Goal: Information Seeking & Learning: Learn about a topic

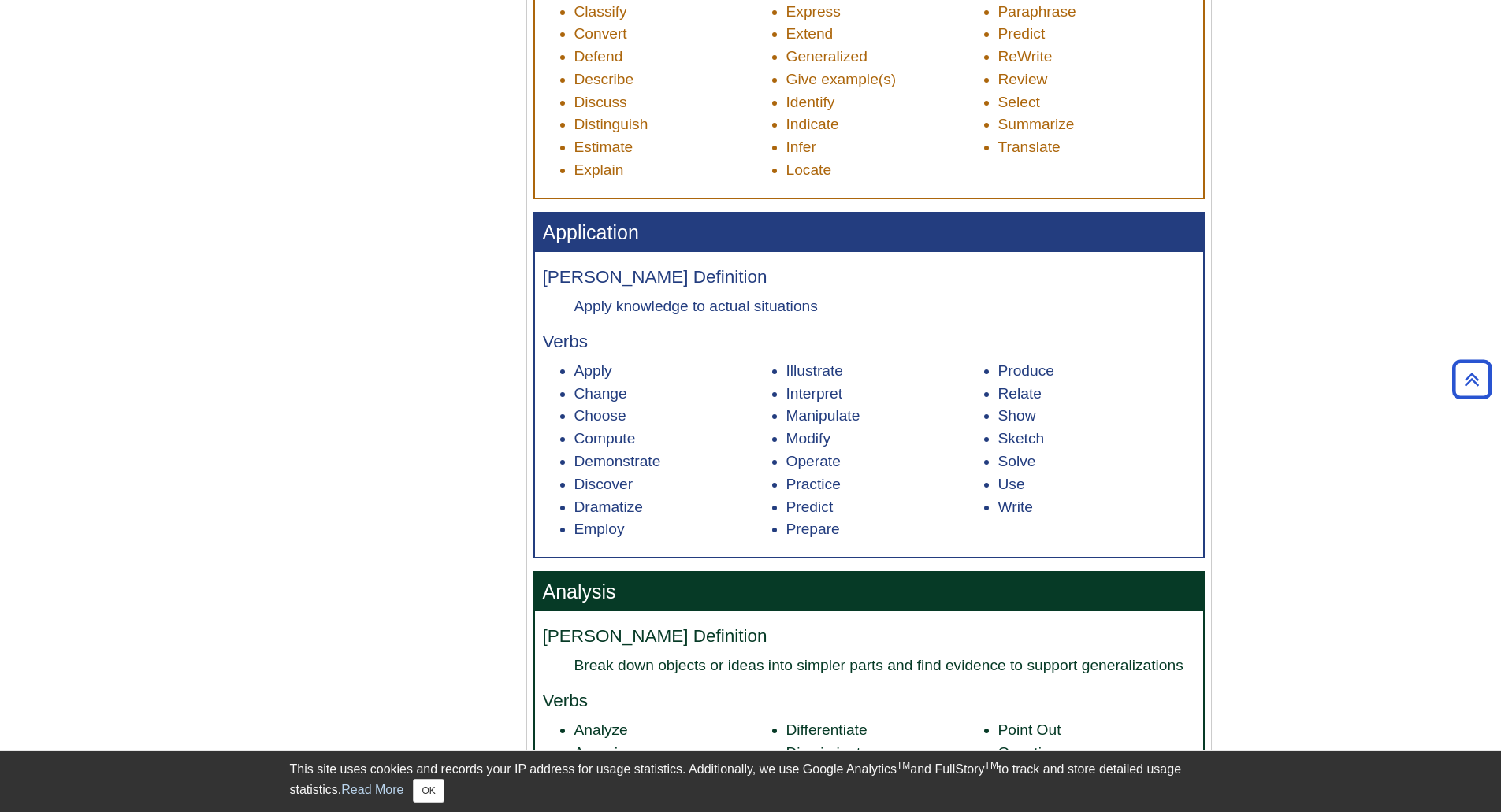
scroll to position [1103, 0]
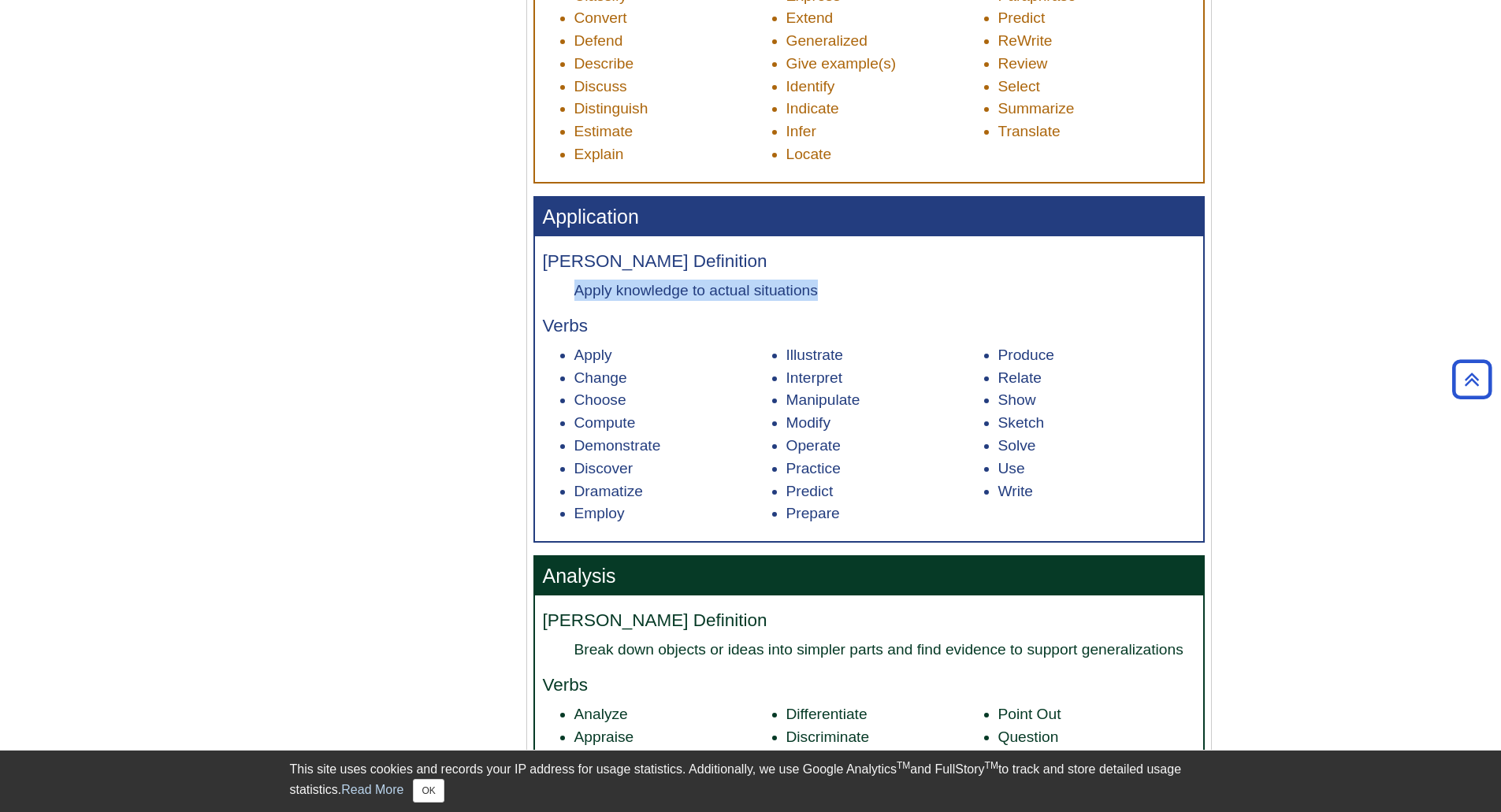
drag, startPoint x: 576, startPoint y: 284, endPoint x: 837, endPoint y: 293, distance: 261.2
click at [837, 293] on dd "Apply knowledge to actual situations" at bounding box center [885, 290] width 621 height 21
click at [699, 330] on h4 "Verbs" at bounding box center [869, 327] width 653 height 20
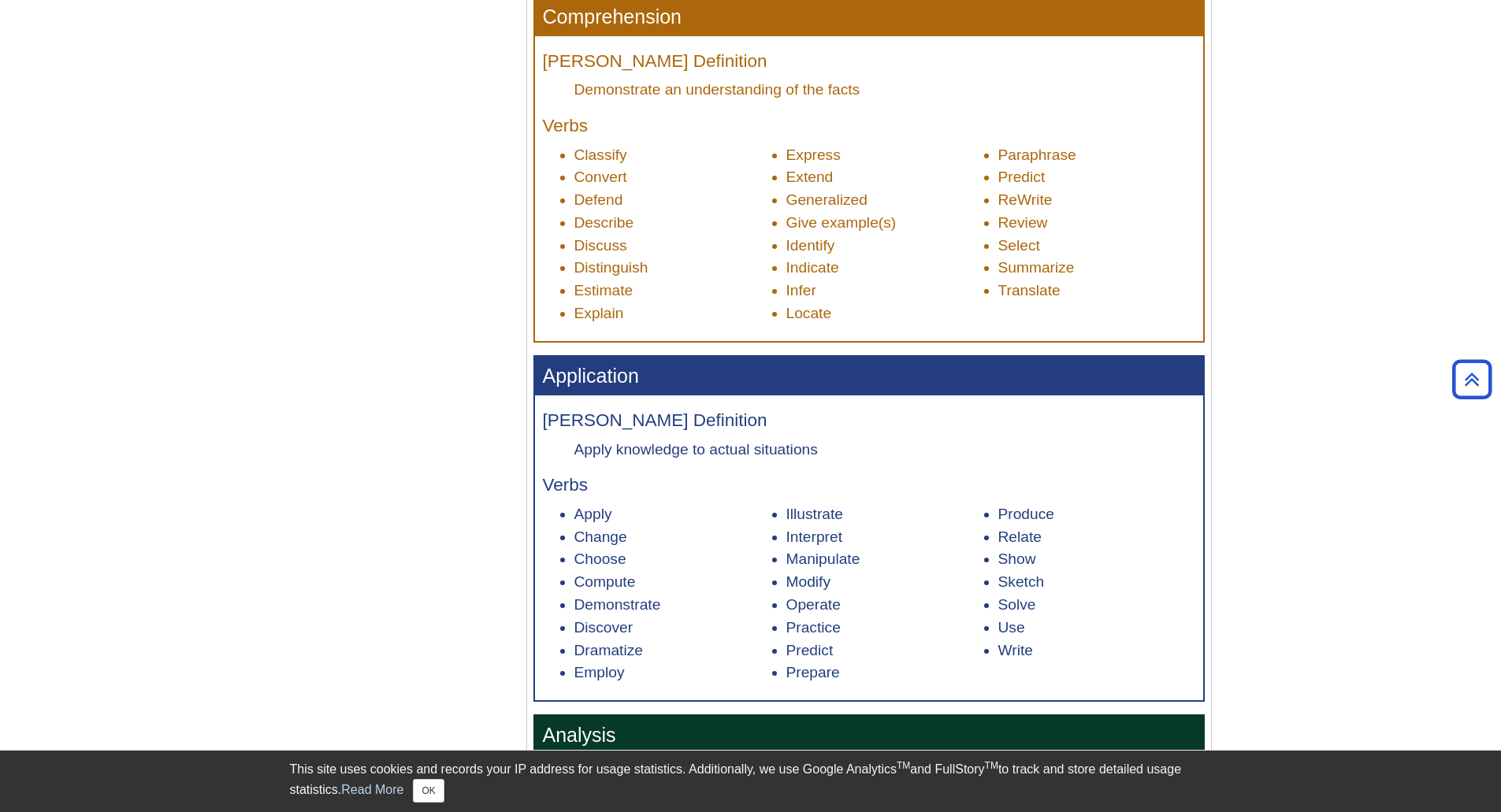
scroll to position [945, 0]
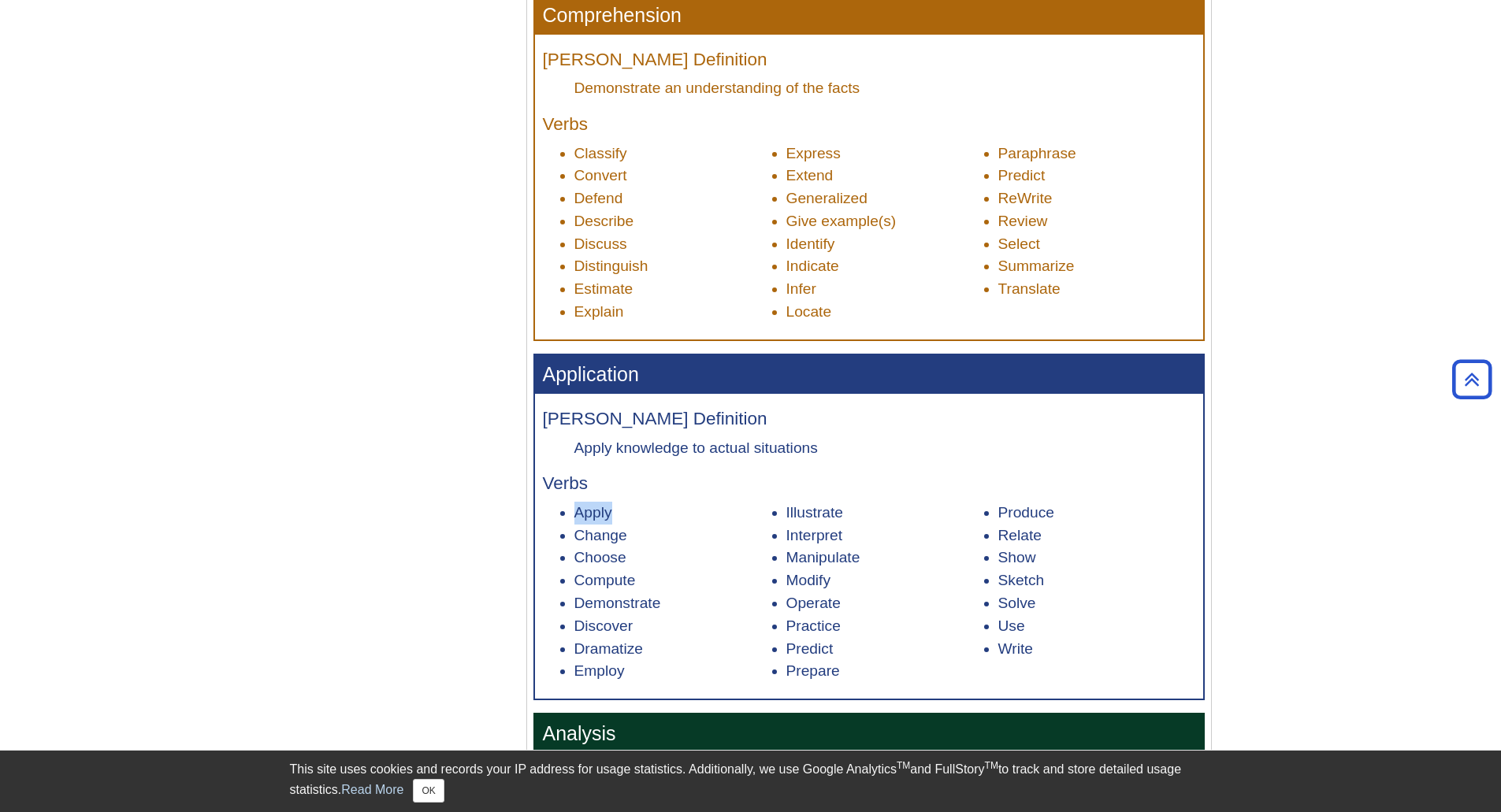
drag, startPoint x: 574, startPoint y: 513, endPoint x: 618, endPoint y: 511, distance: 44.0
click at [618, 511] on li "Apply" at bounding box center [673, 513] width 197 height 23
drag, startPoint x: 576, startPoint y: 557, endPoint x: 633, endPoint y: 561, distance: 57.1
click at [633, 561] on li "Choose" at bounding box center [673, 558] width 197 height 23
click at [791, 533] on ul "Apply Change Choose Compute Demonstrate Discover Dramatize Employ Illustrate In…" at bounding box center [869, 592] width 653 height 181
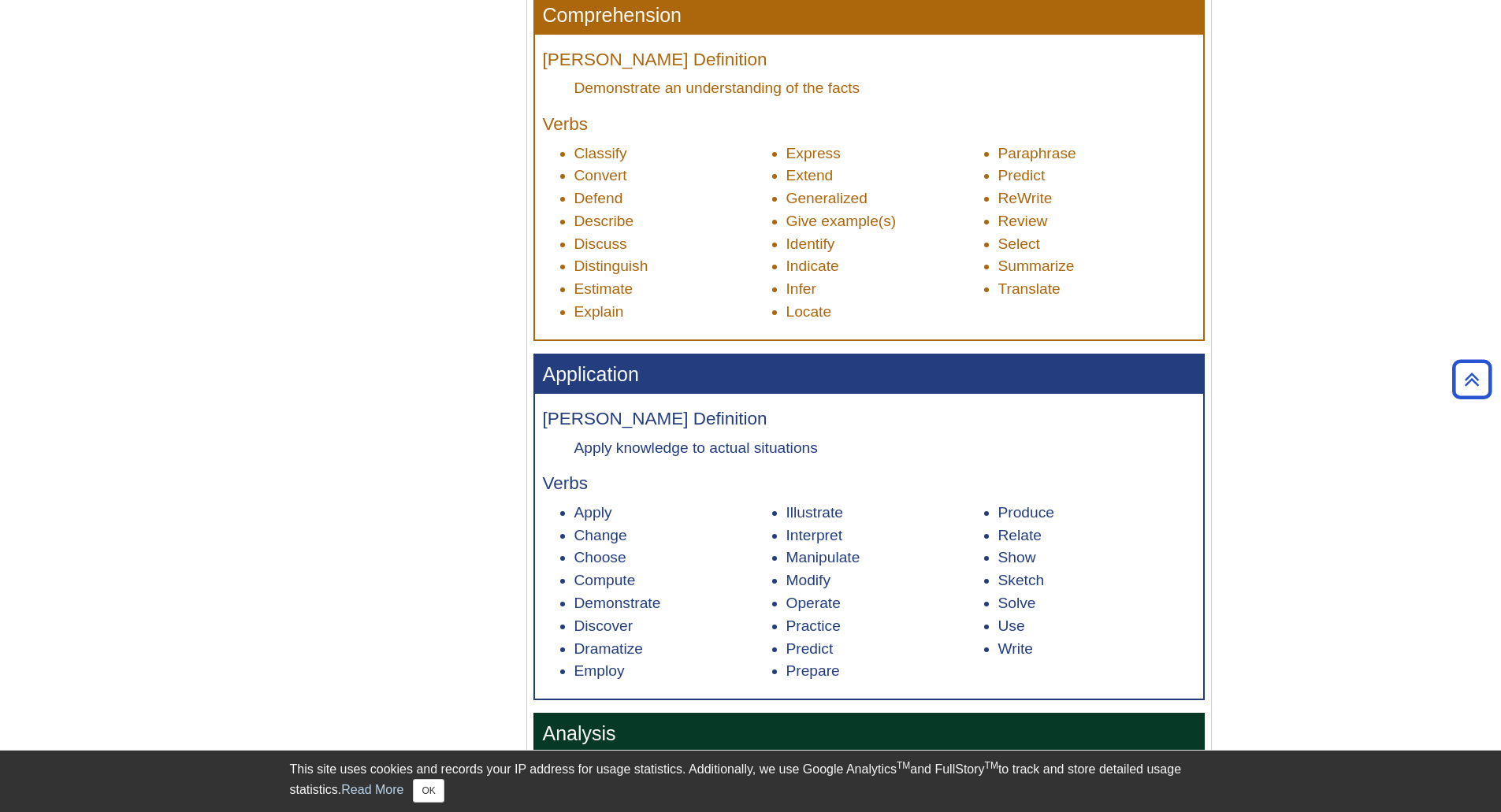
click at [841, 533] on li "Interpret" at bounding box center [885, 537] width 197 height 23
drag, startPoint x: 850, startPoint y: 532, endPoint x: 777, endPoint y: 535, distance: 73.1
click at [786, 535] on li "Interpret" at bounding box center [885, 537] width 197 height 23
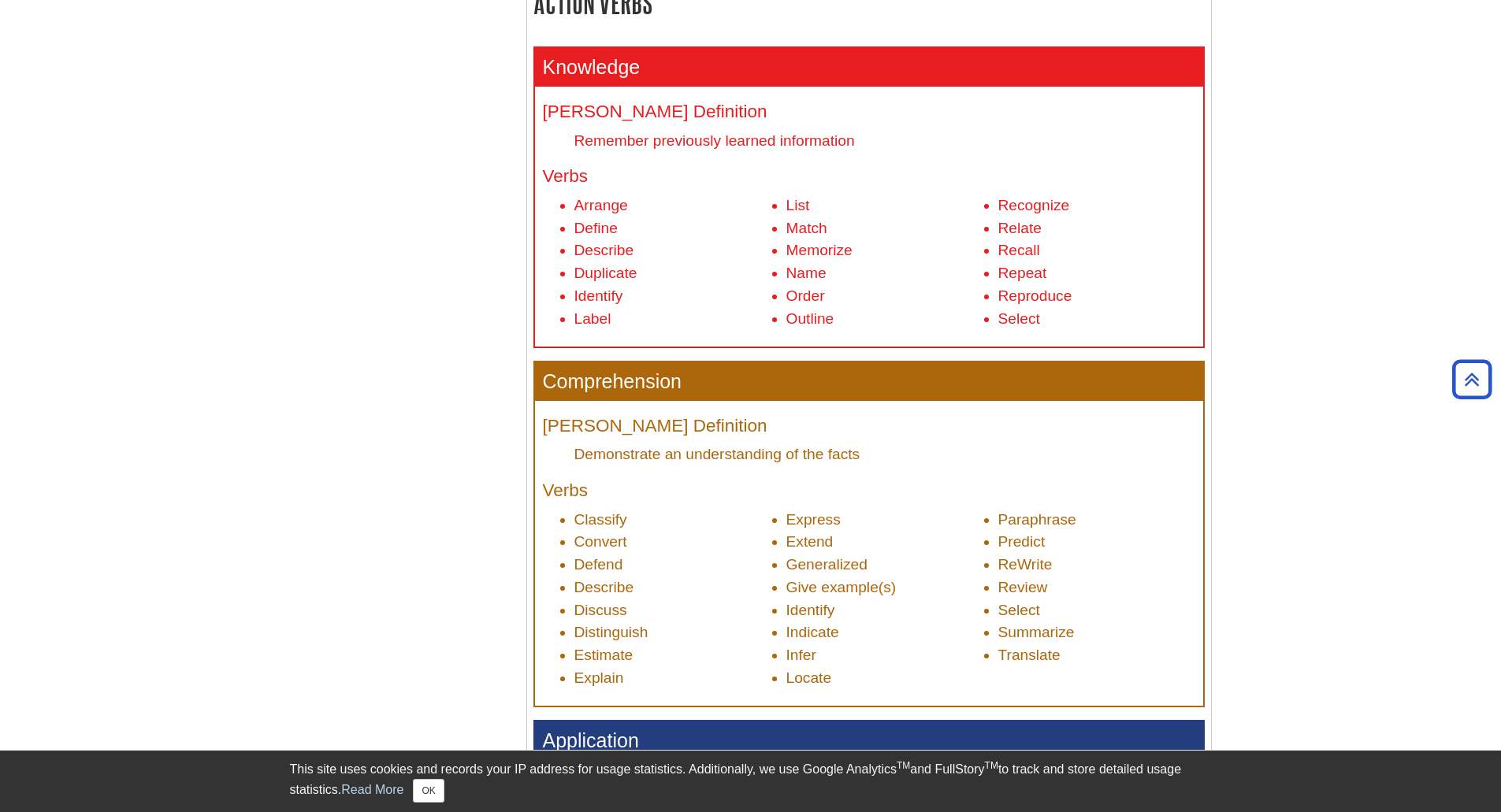
scroll to position [552, 0]
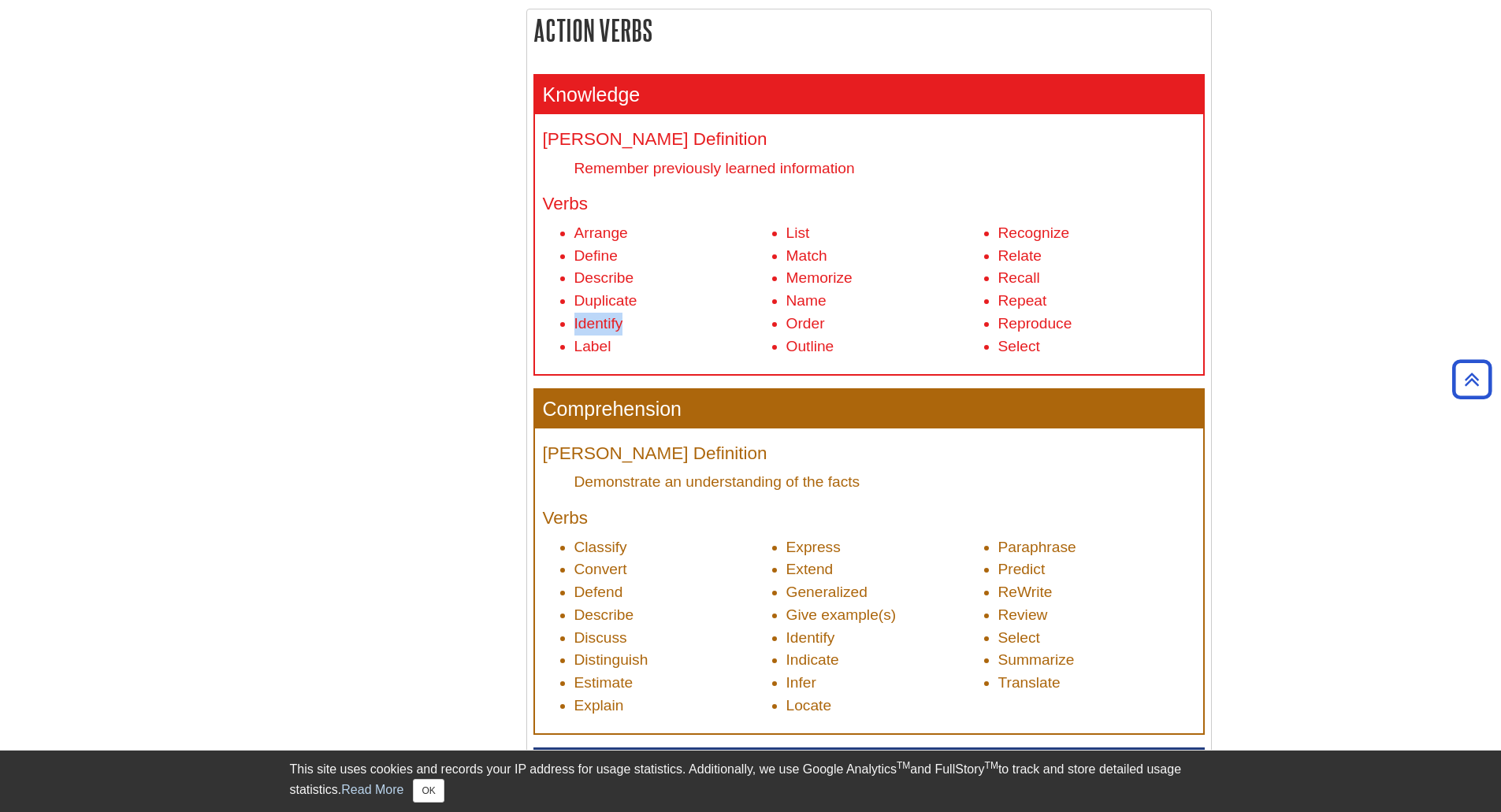
drag, startPoint x: 576, startPoint y: 324, endPoint x: 626, endPoint y: 327, distance: 50.1
click at [626, 327] on li "Identify" at bounding box center [673, 324] width 197 height 23
drag, startPoint x: 1000, startPoint y: 275, endPoint x: 1062, endPoint y: 280, distance: 62.2
click at [1062, 280] on li "Recall" at bounding box center [1097, 279] width 197 height 23
drag, startPoint x: 578, startPoint y: 252, endPoint x: 627, endPoint y: 252, distance: 49.0
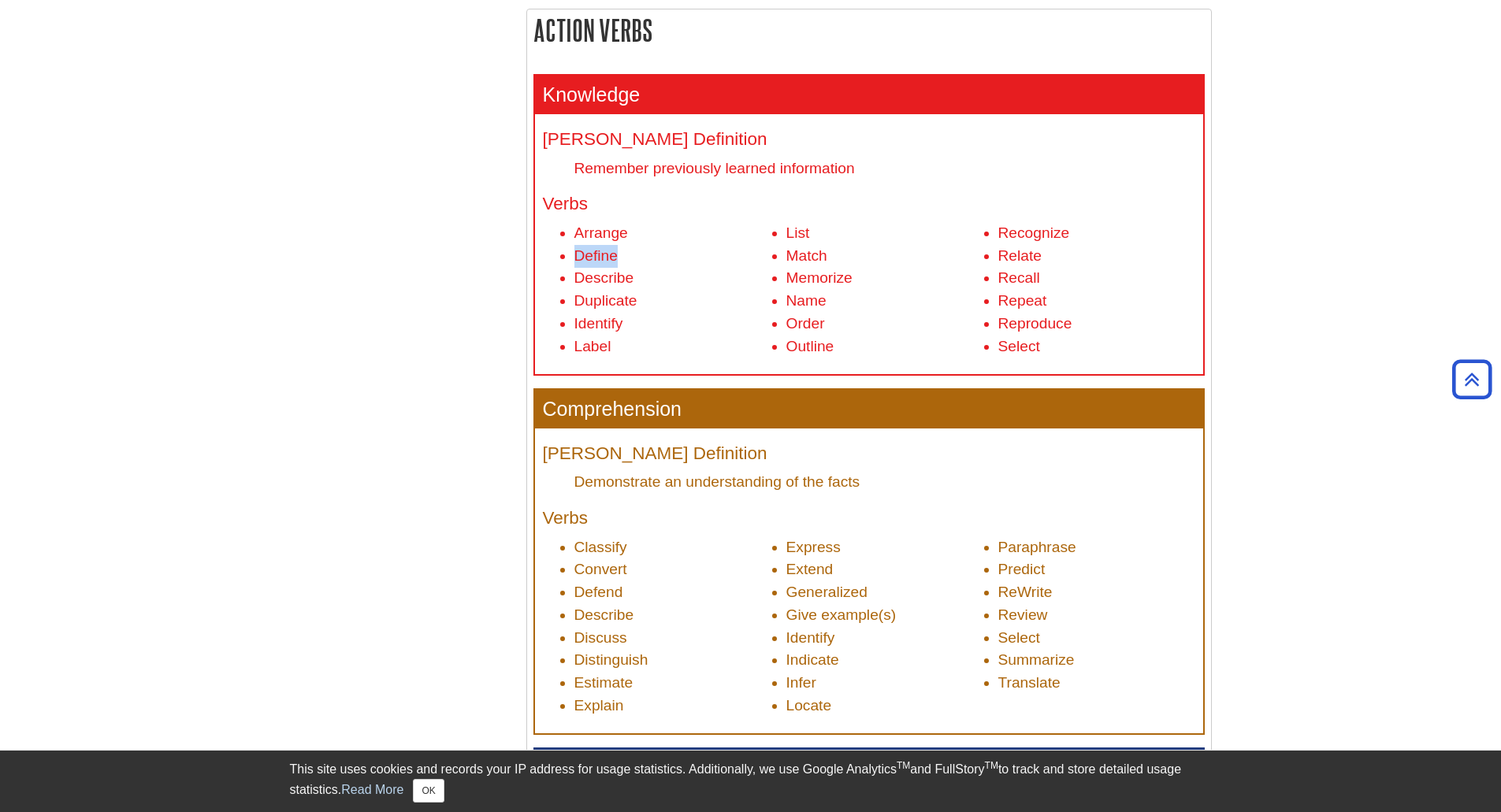
click at [627, 252] on li "Define" at bounding box center [673, 256] width 197 height 23
drag, startPoint x: 788, startPoint y: 251, endPoint x: 831, endPoint y: 257, distance: 43.4
click at [831, 257] on li "Match" at bounding box center [885, 256] width 197 height 23
click at [813, 254] on li "Match" at bounding box center [885, 256] width 197 height 23
drag, startPoint x: 787, startPoint y: 258, endPoint x: 825, endPoint y: 262, distance: 38.2
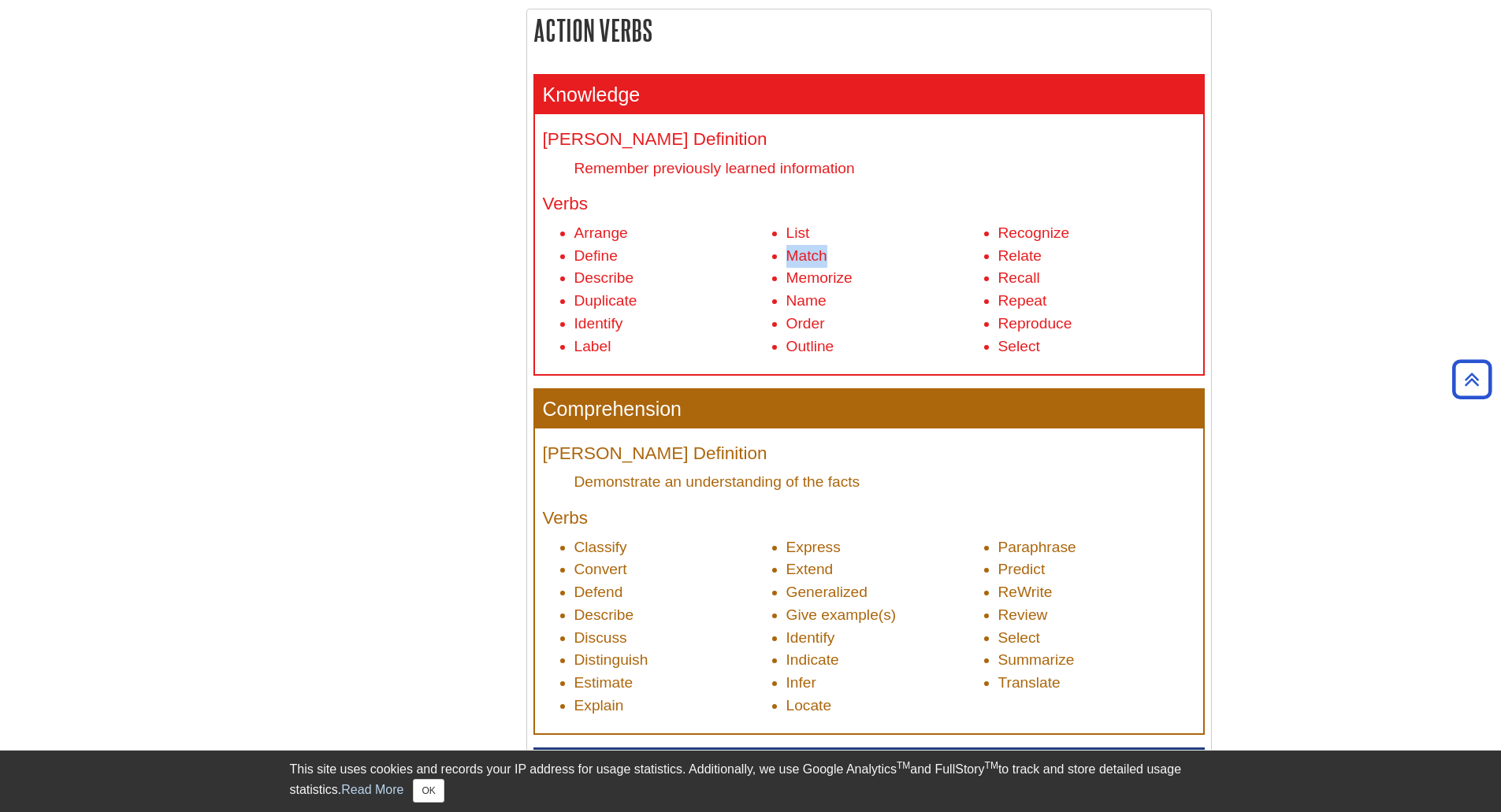
click at [825, 262] on li "Match" at bounding box center [885, 256] width 197 height 23
